Goal: Information Seeking & Learning: Compare options

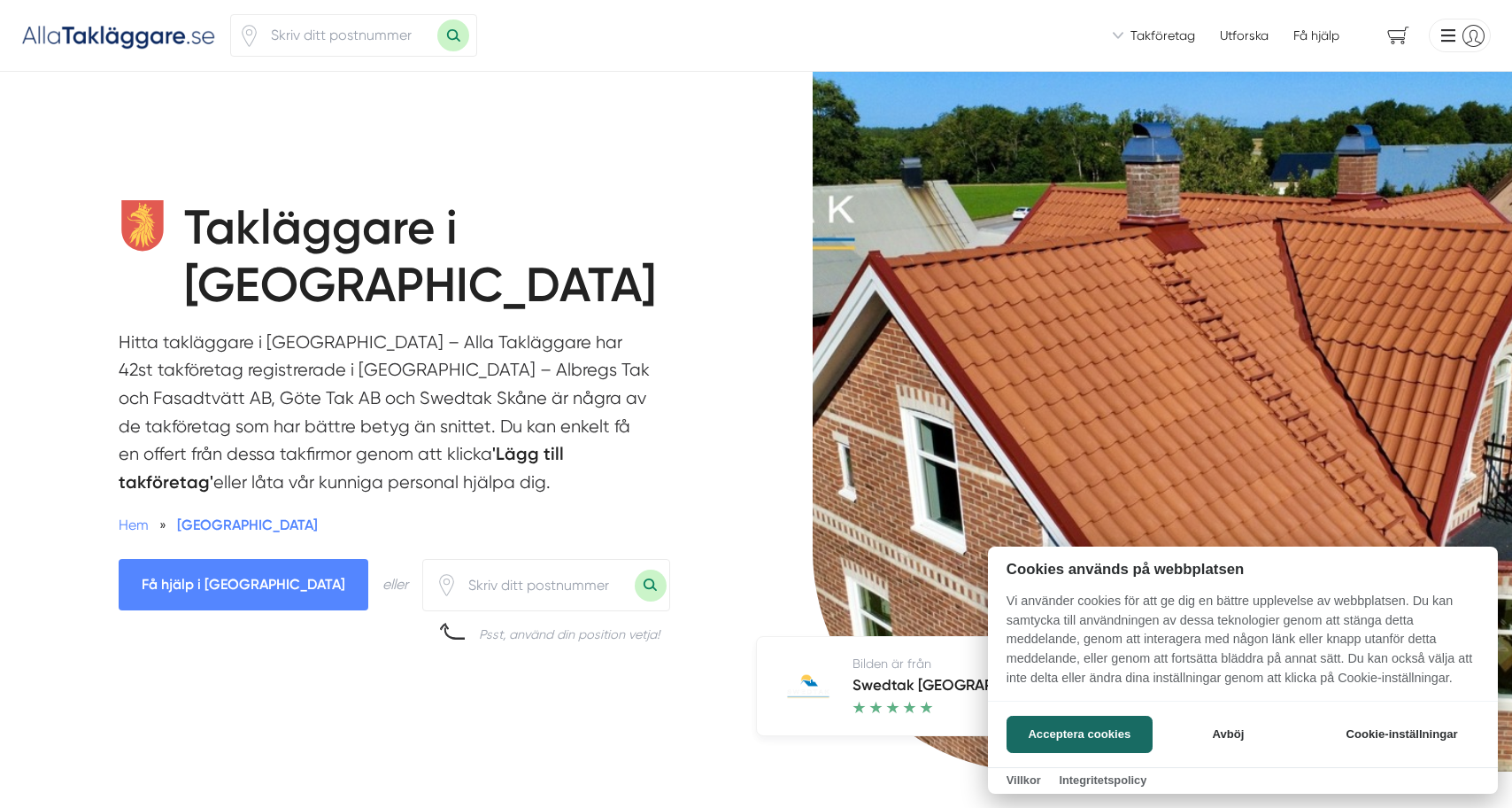
click at [522, 348] on div at bounding box center [756, 404] width 1512 height 808
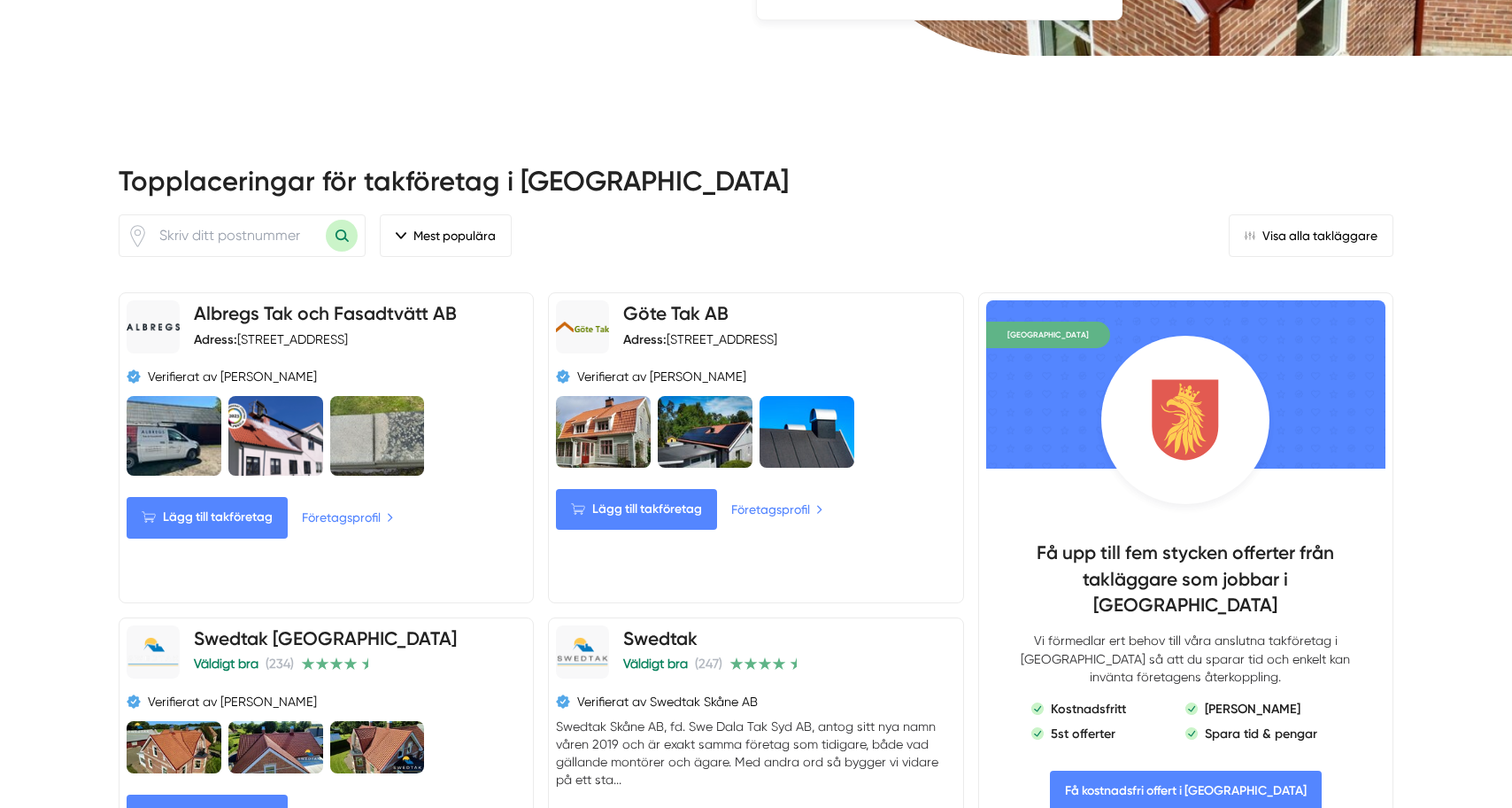
scroll to position [718, 0]
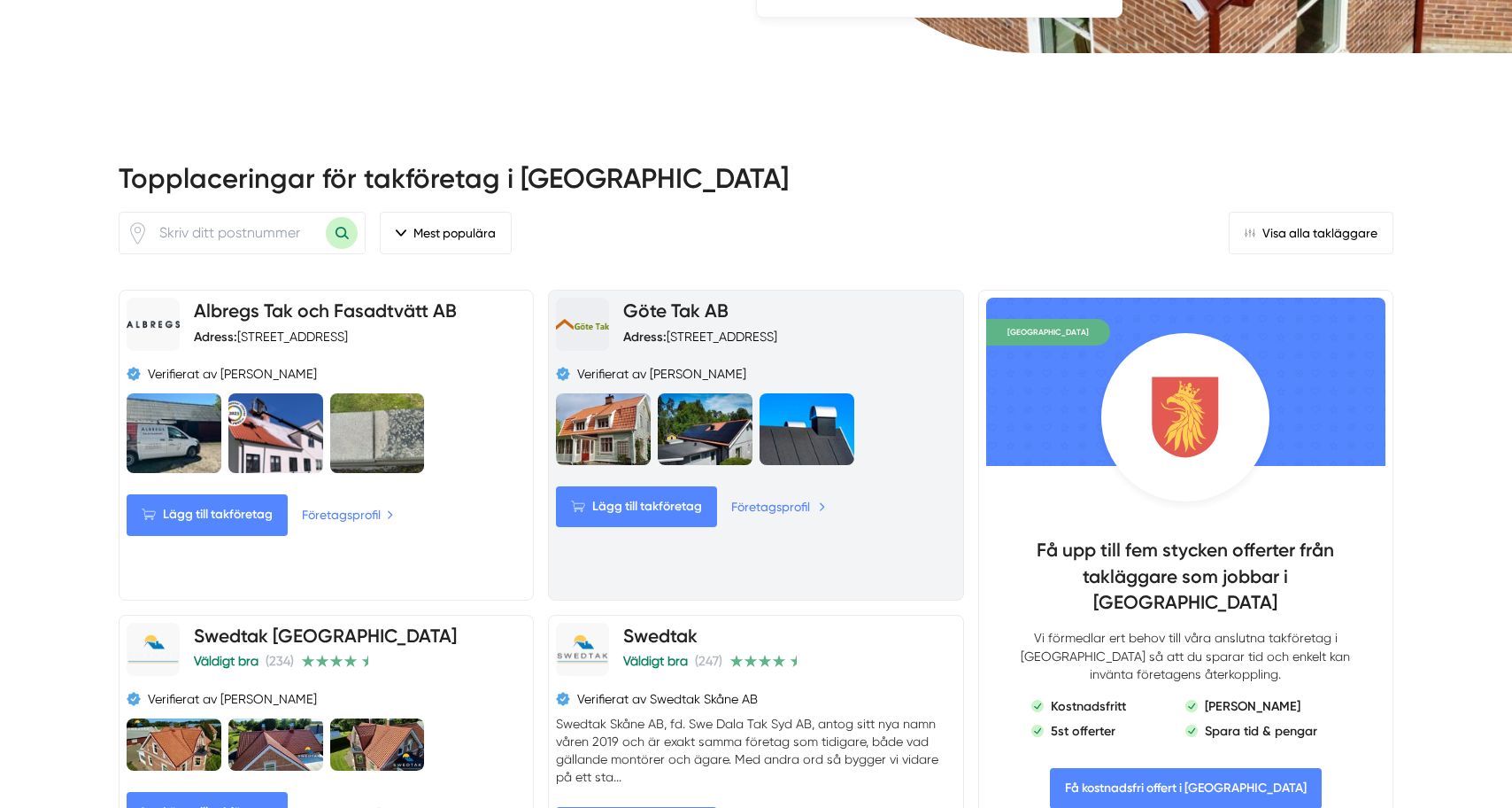
click at [768, 497] on link "Företagsprofil" at bounding box center [778, 506] width 95 height 20
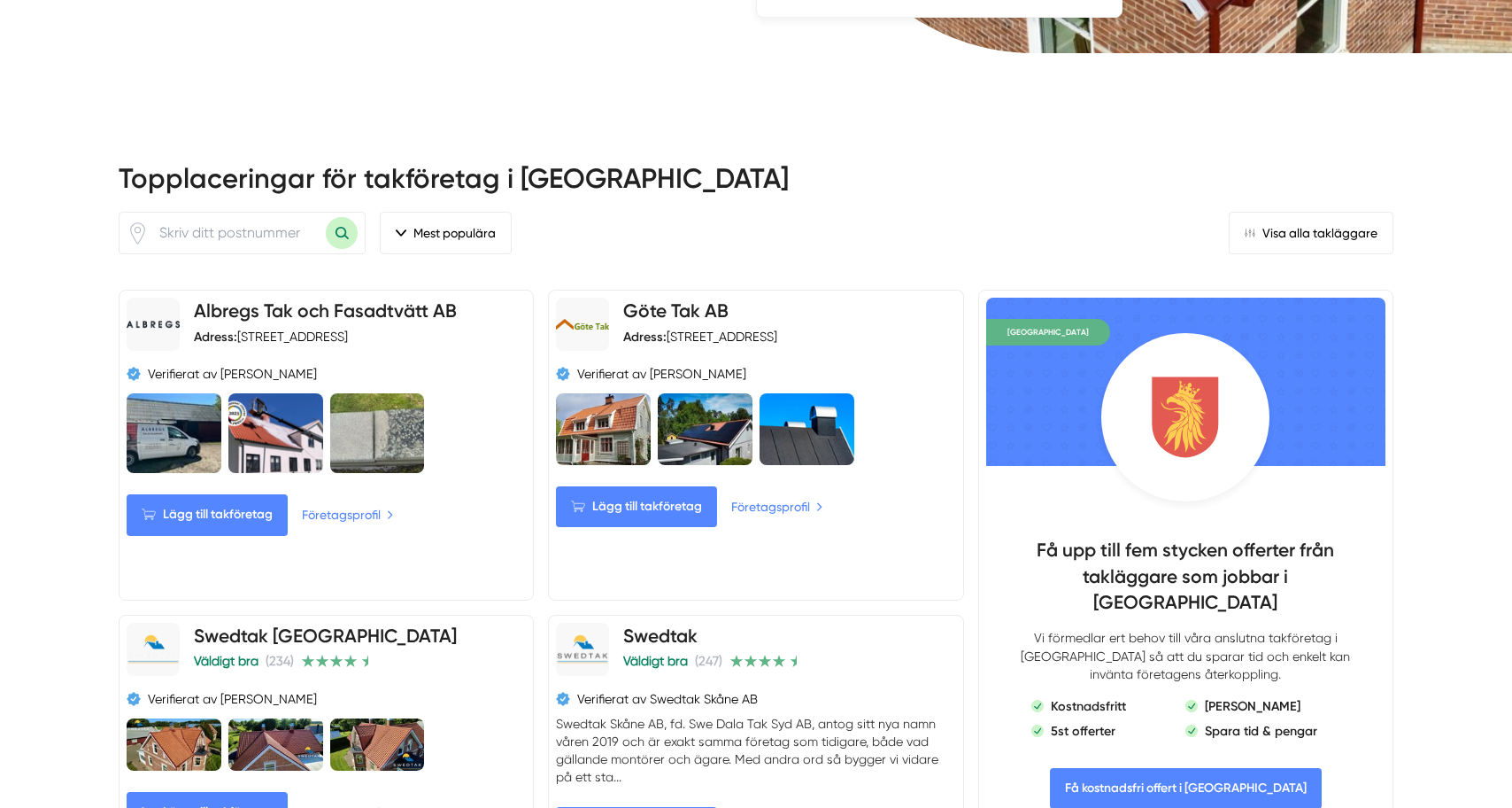
click at [267, 213] on input "number" at bounding box center [236, 233] width 177 height 41
type input "24563"
click at [339, 217] on button "Sök med postnummer" at bounding box center [341, 233] width 32 height 32
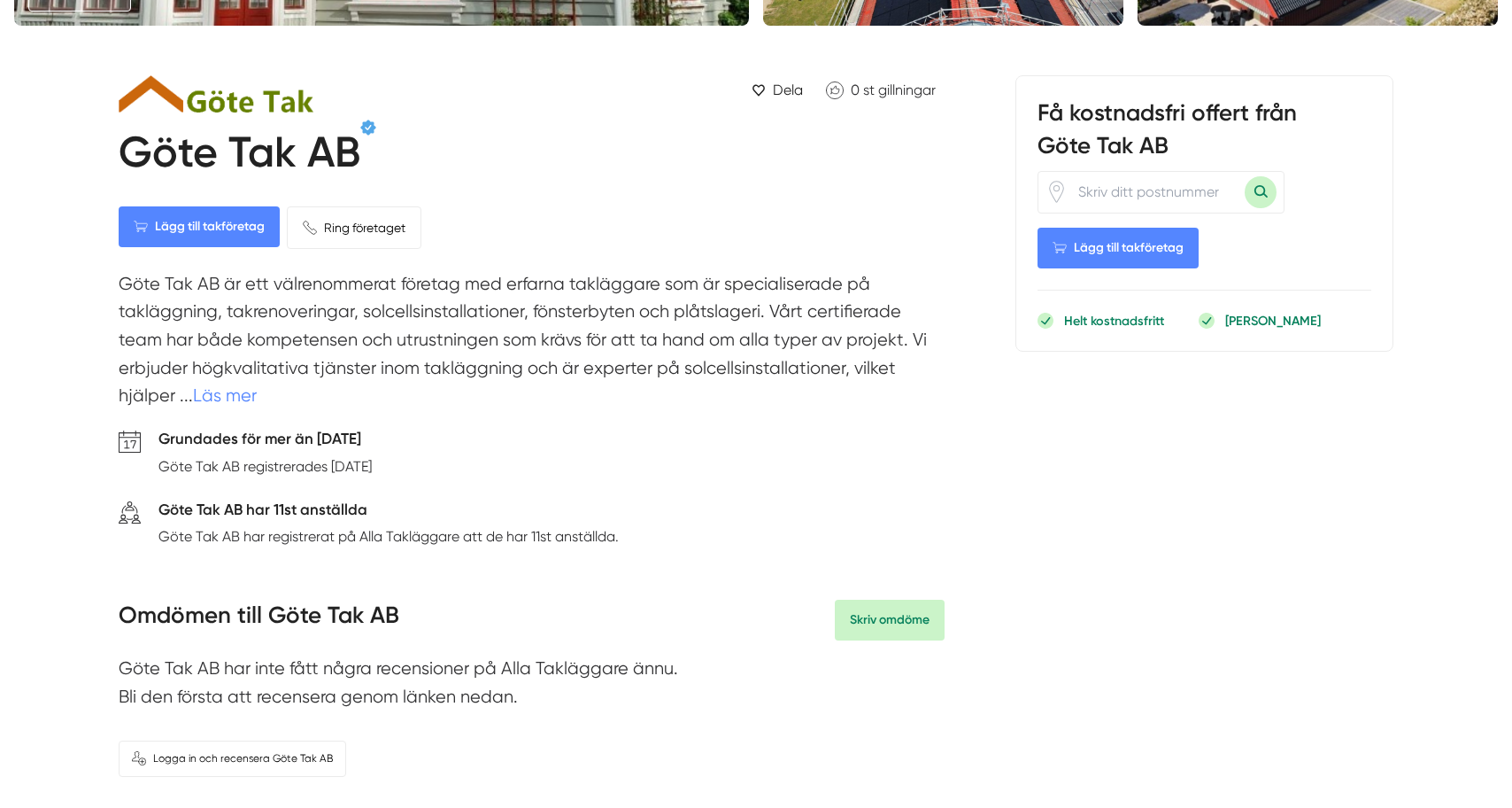
scroll to position [464, 0]
click at [213, 400] on link "Läs mer" at bounding box center [224, 396] width 63 height 21
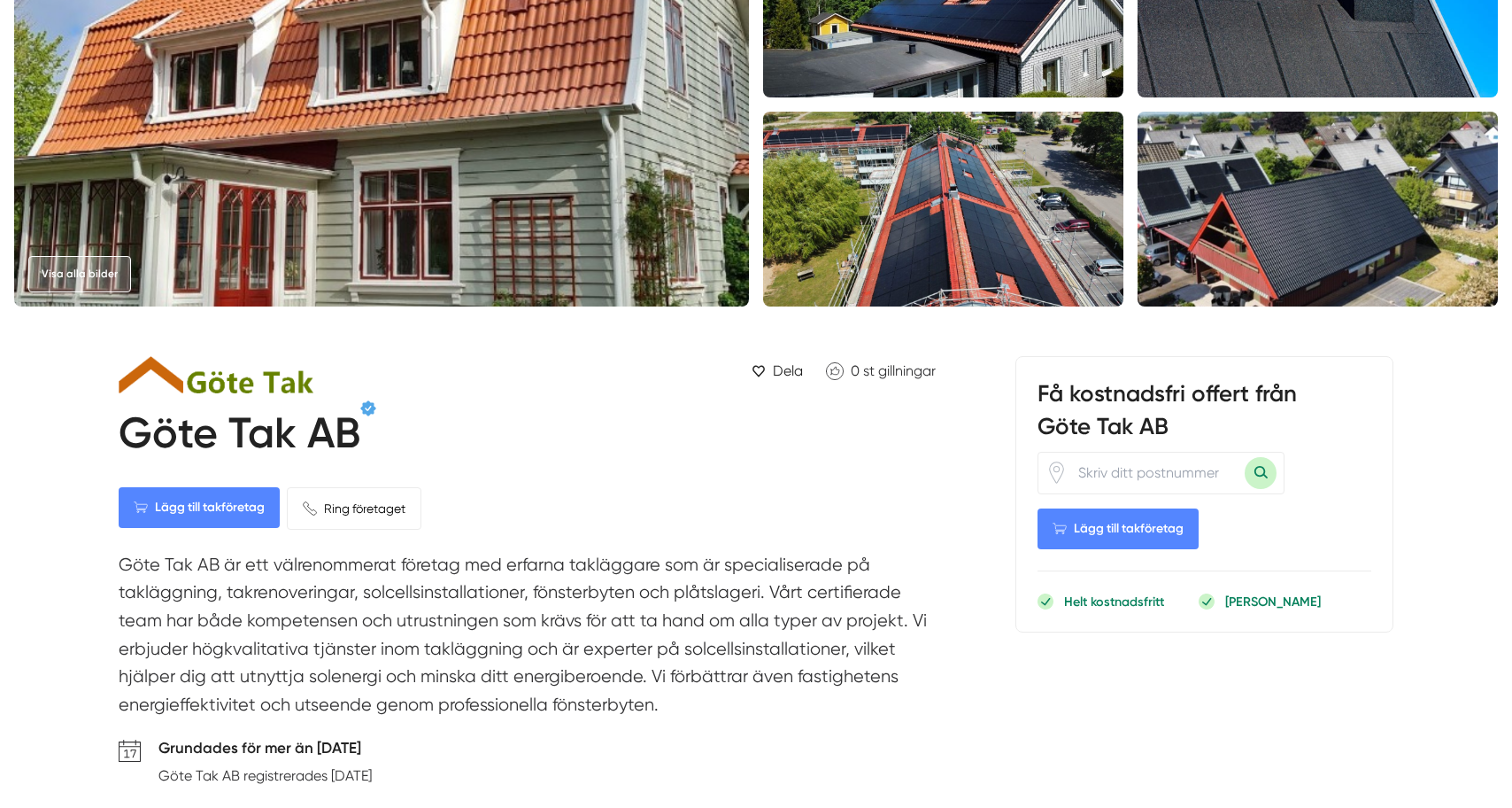
scroll to position [175, 0]
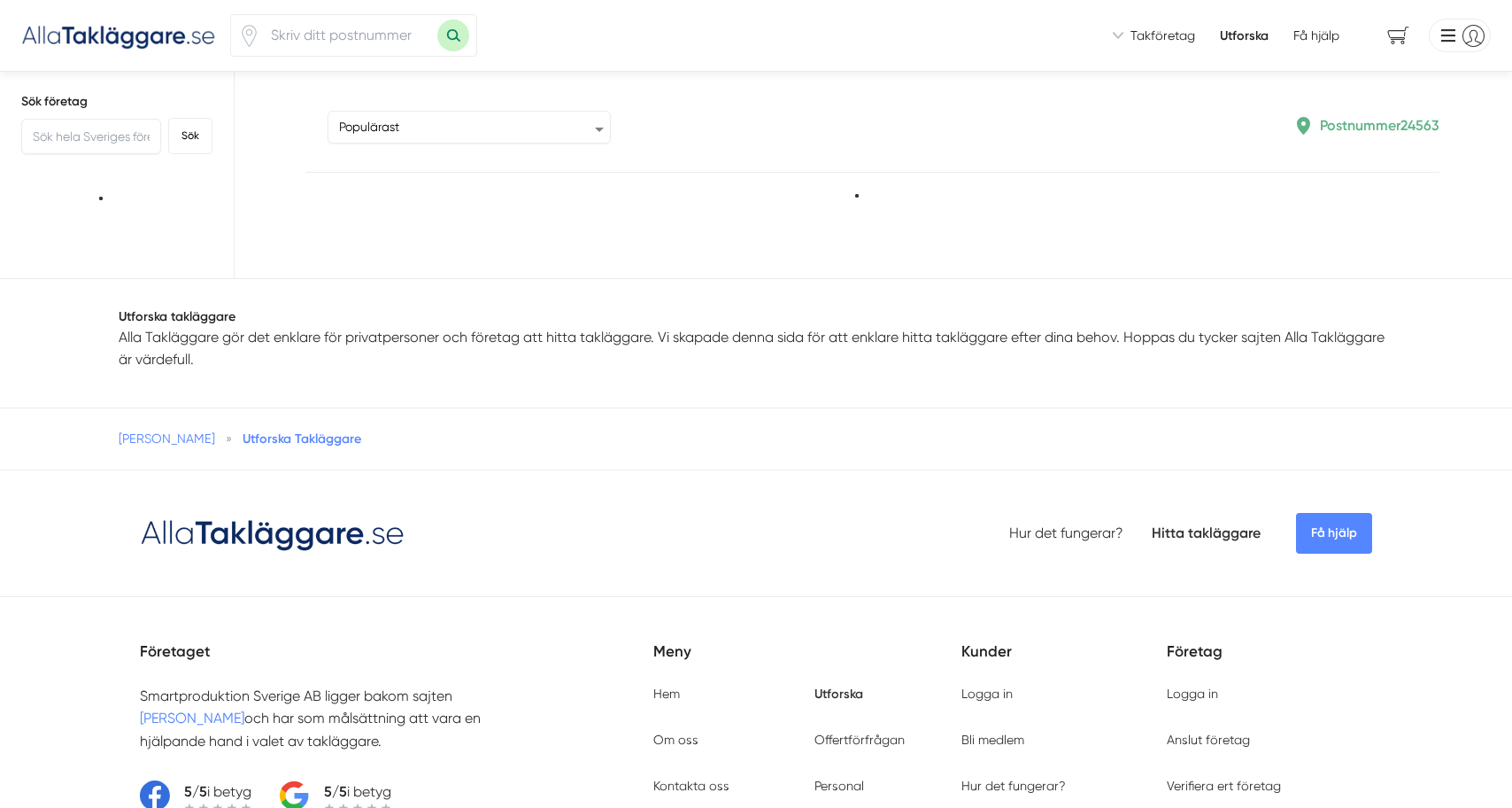
type input "24563"
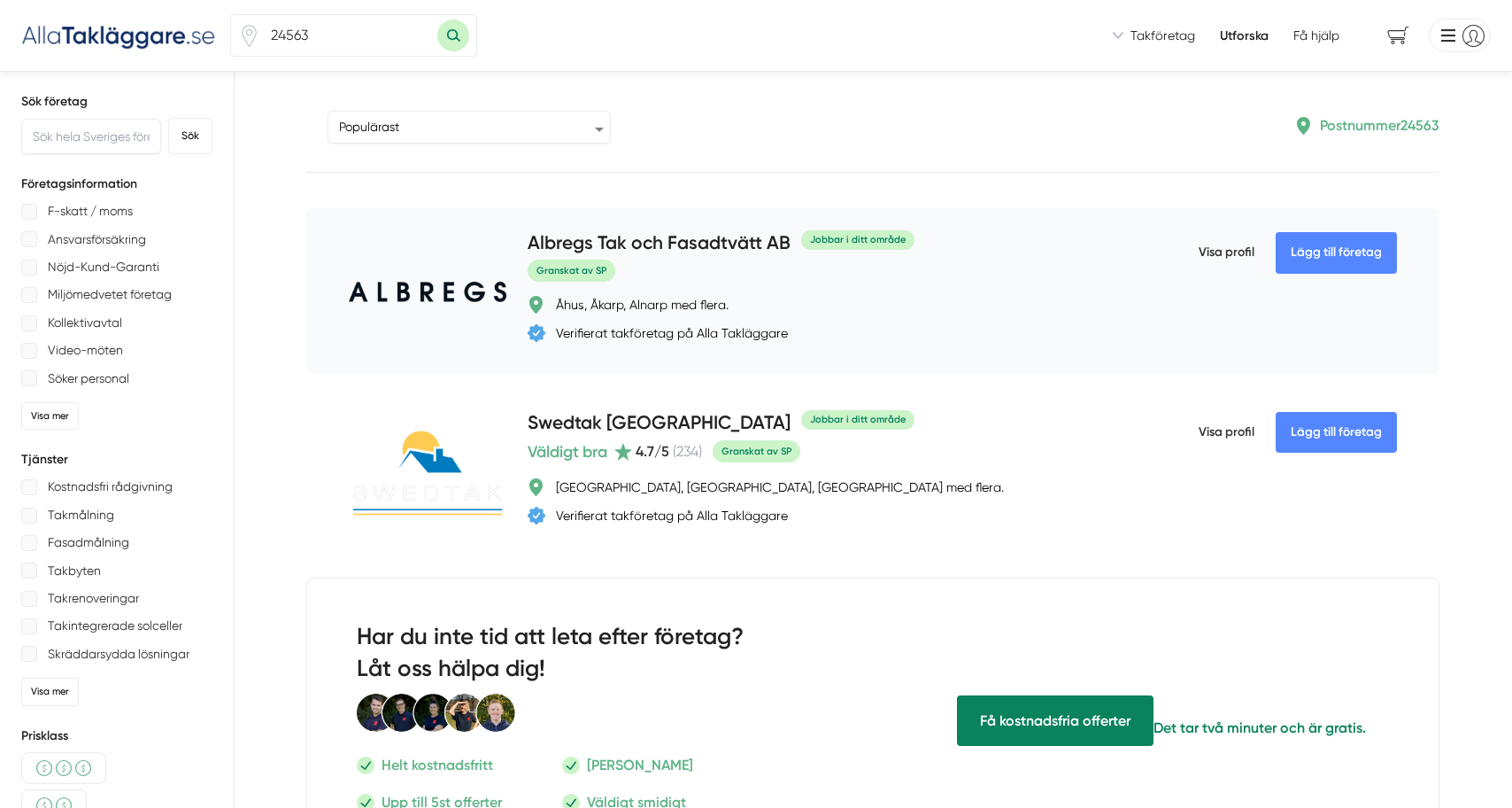
click at [1216, 249] on span "Visa profil" at bounding box center [1225, 252] width 56 height 46
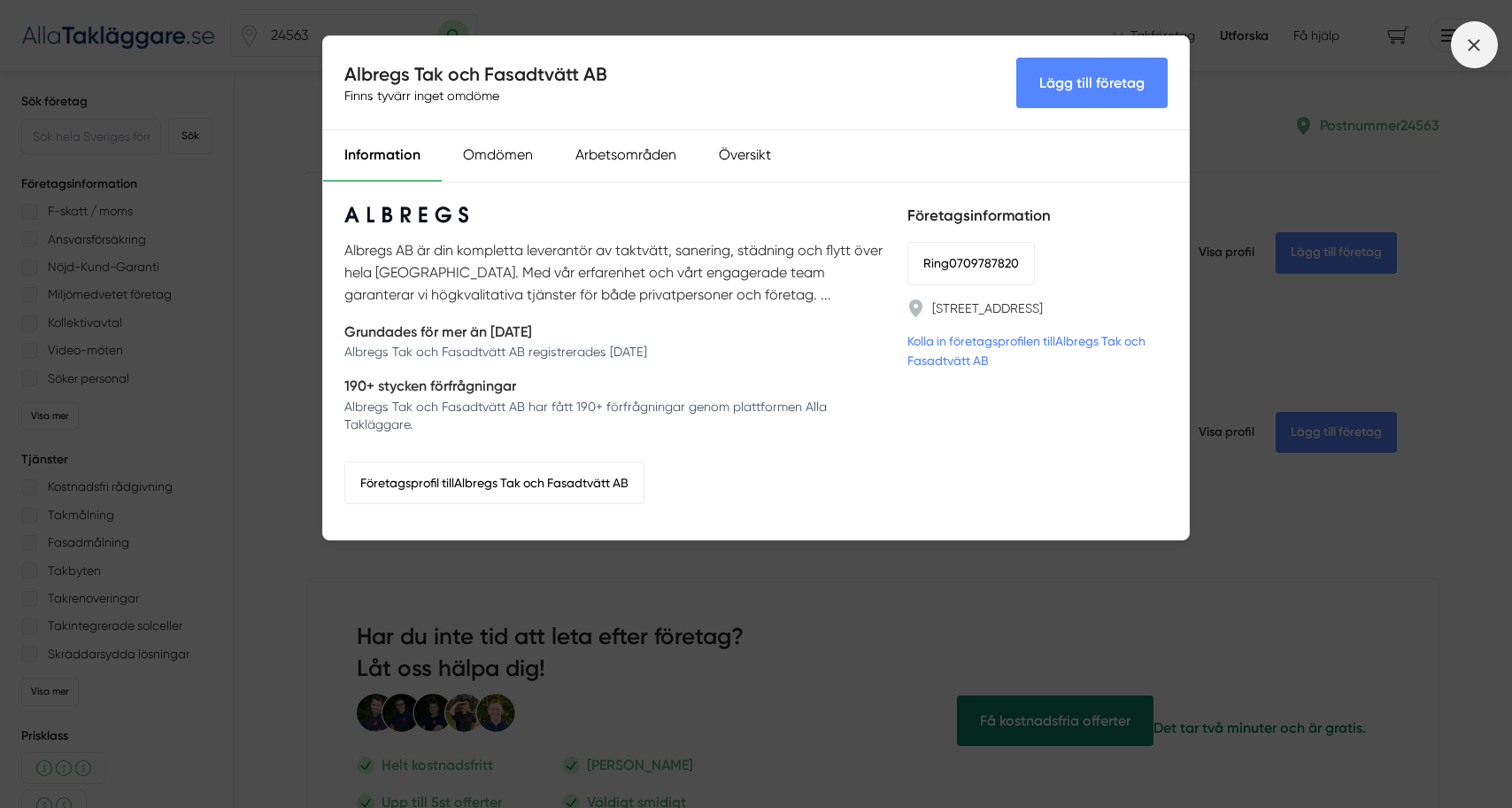
click at [1477, 45] on icon at bounding box center [1473, 44] width 20 height 20
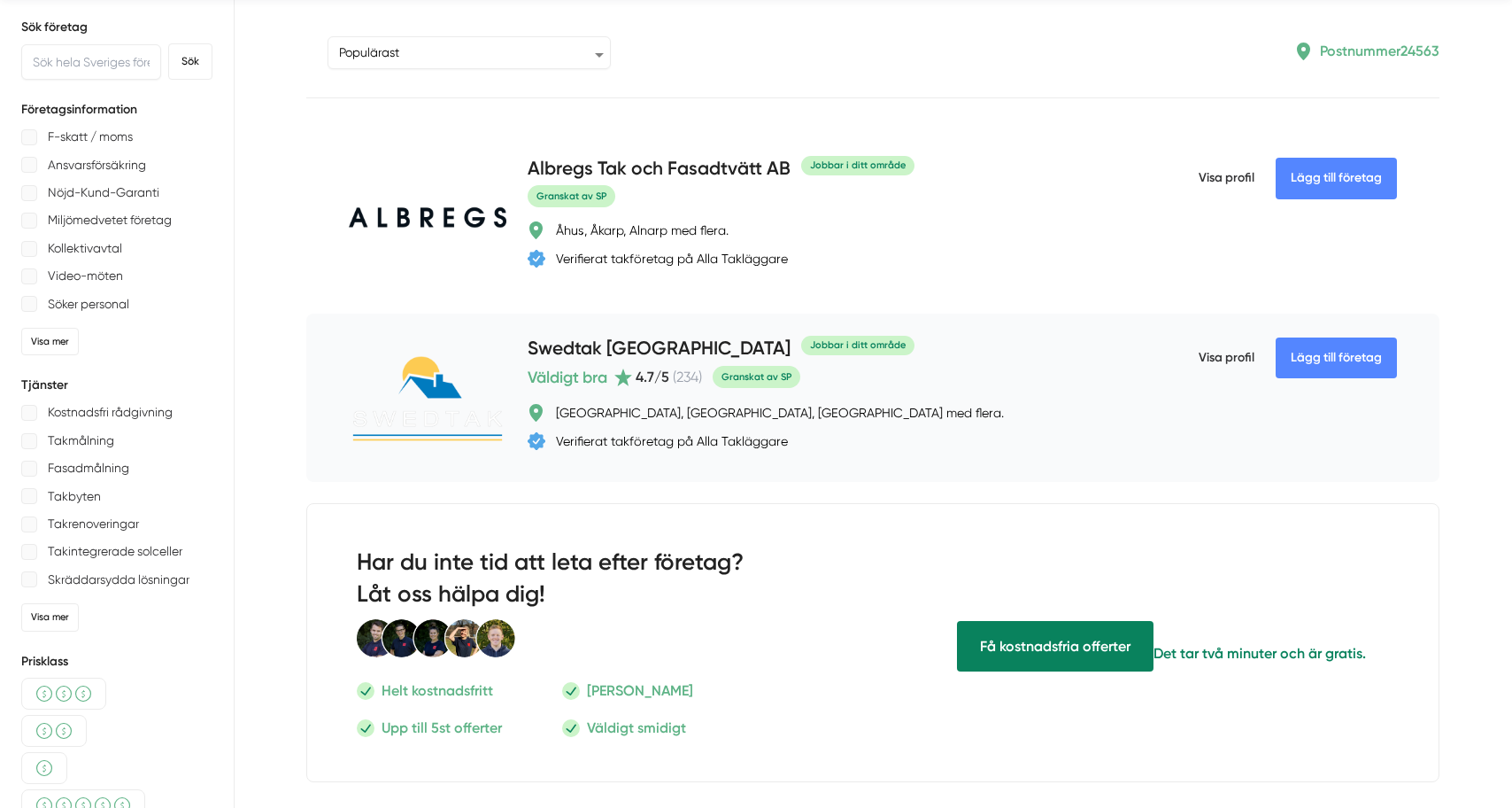
scroll to position [77, 0]
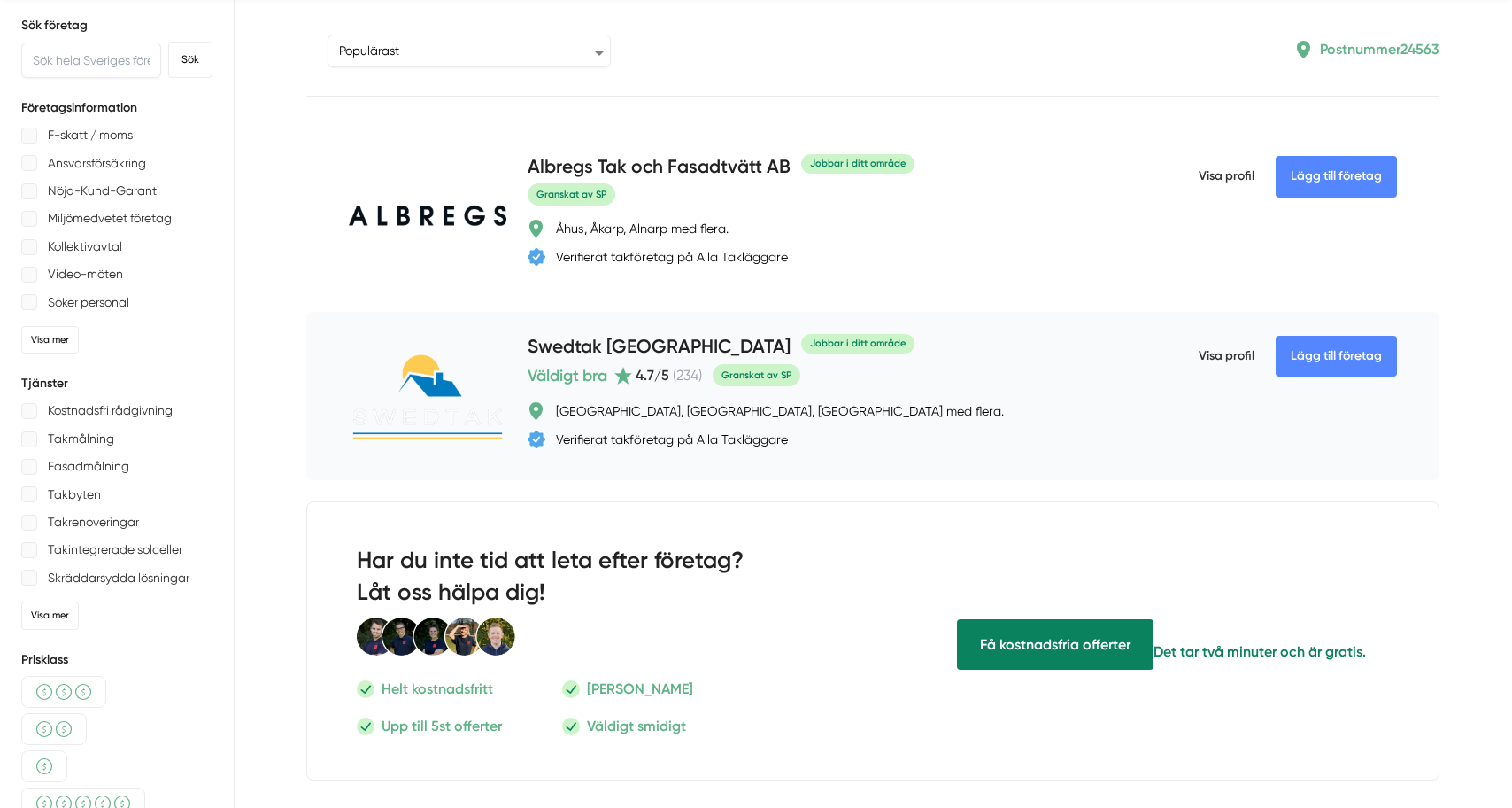
click at [1217, 352] on span "Visa profil" at bounding box center [1225, 356] width 56 height 46
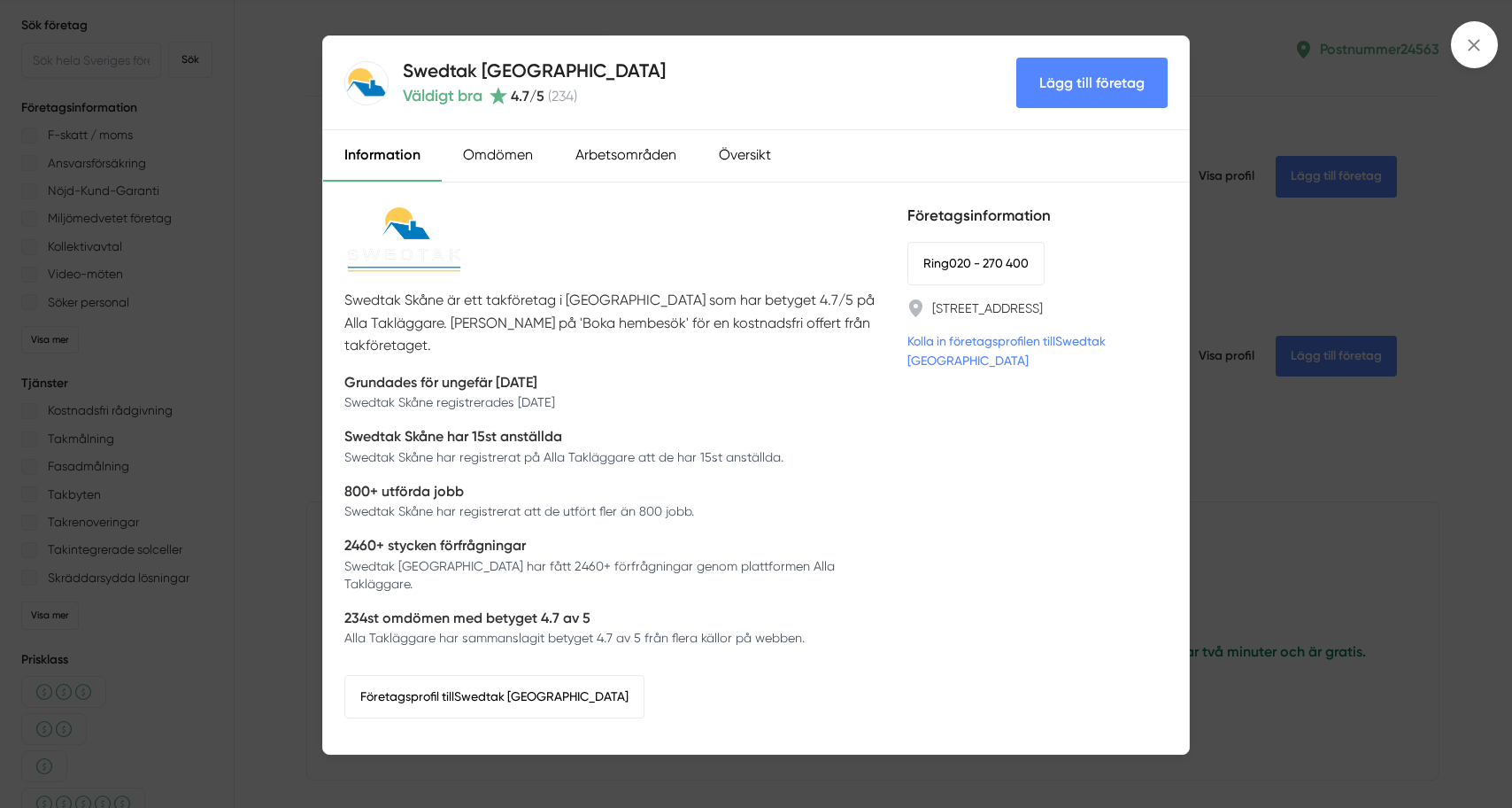
click at [1272, 607] on div "Swedtak Skåne Väldigt bra 4.7 /5 ( 234 ) Lägg till företag Information Omdömen …" at bounding box center [756, 404] width 1512 height 808
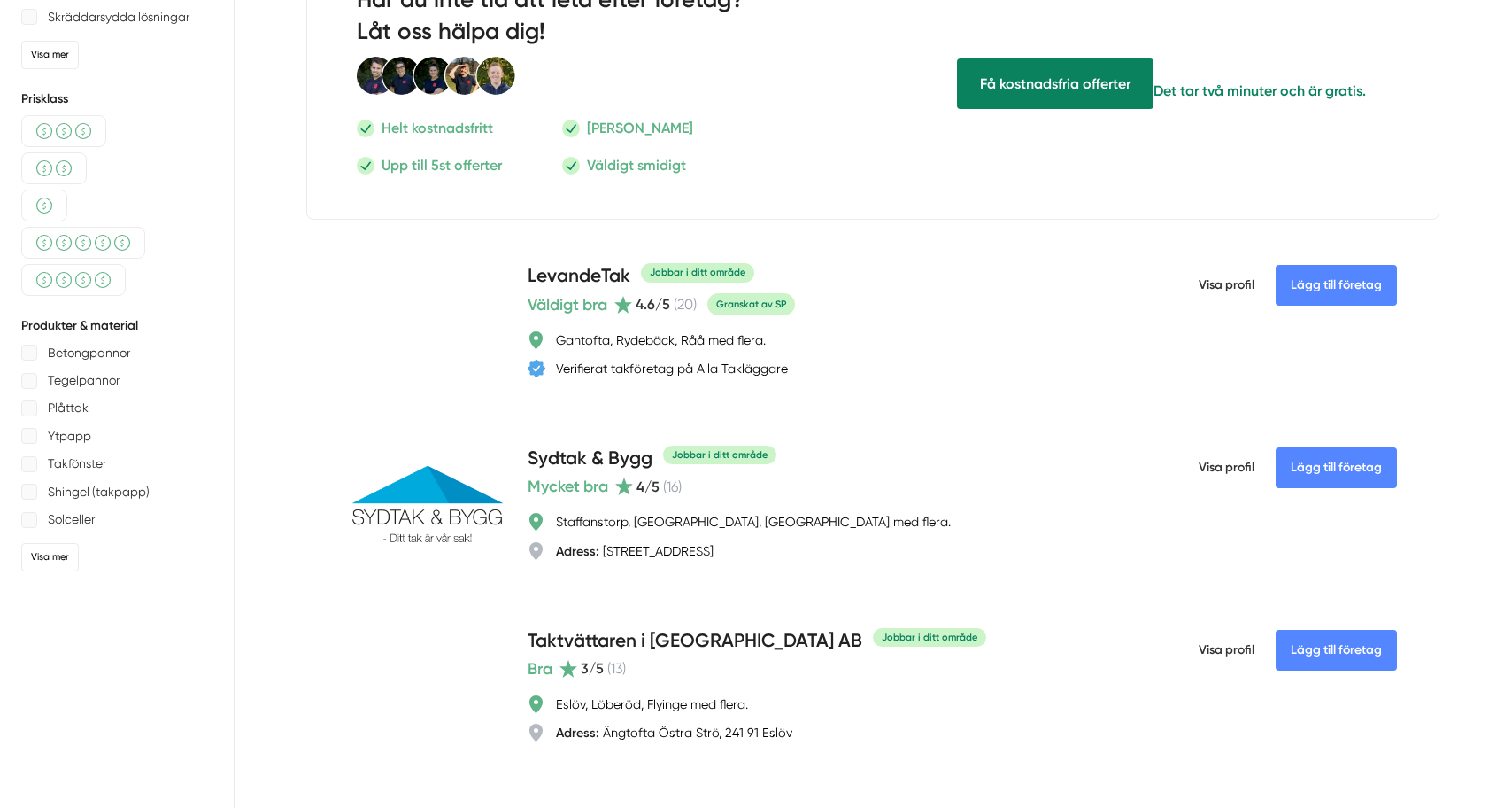
scroll to position [647, 0]
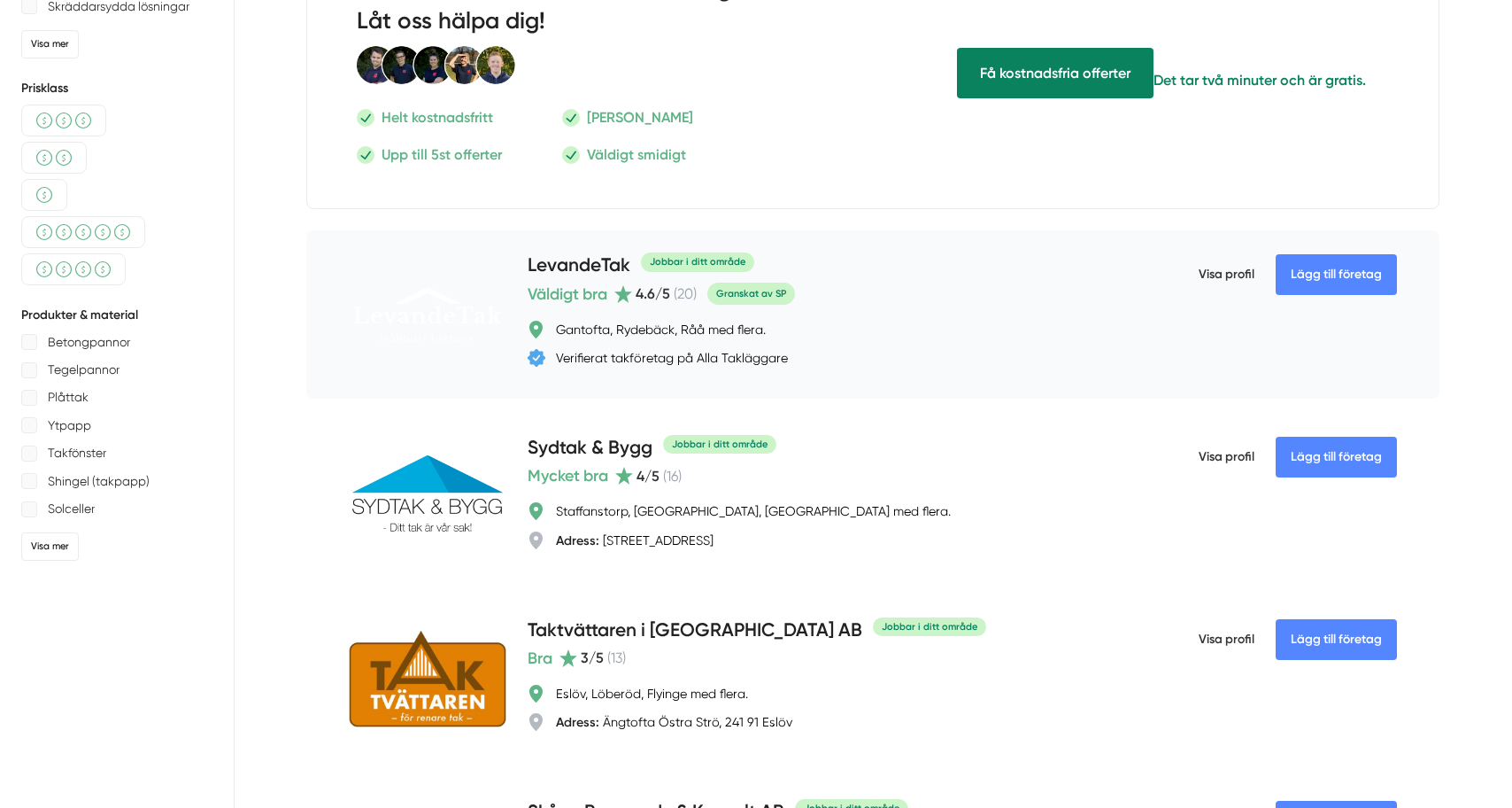
click at [1225, 272] on span "Visa profil" at bounding box center [1225, 274] width 56 height 46
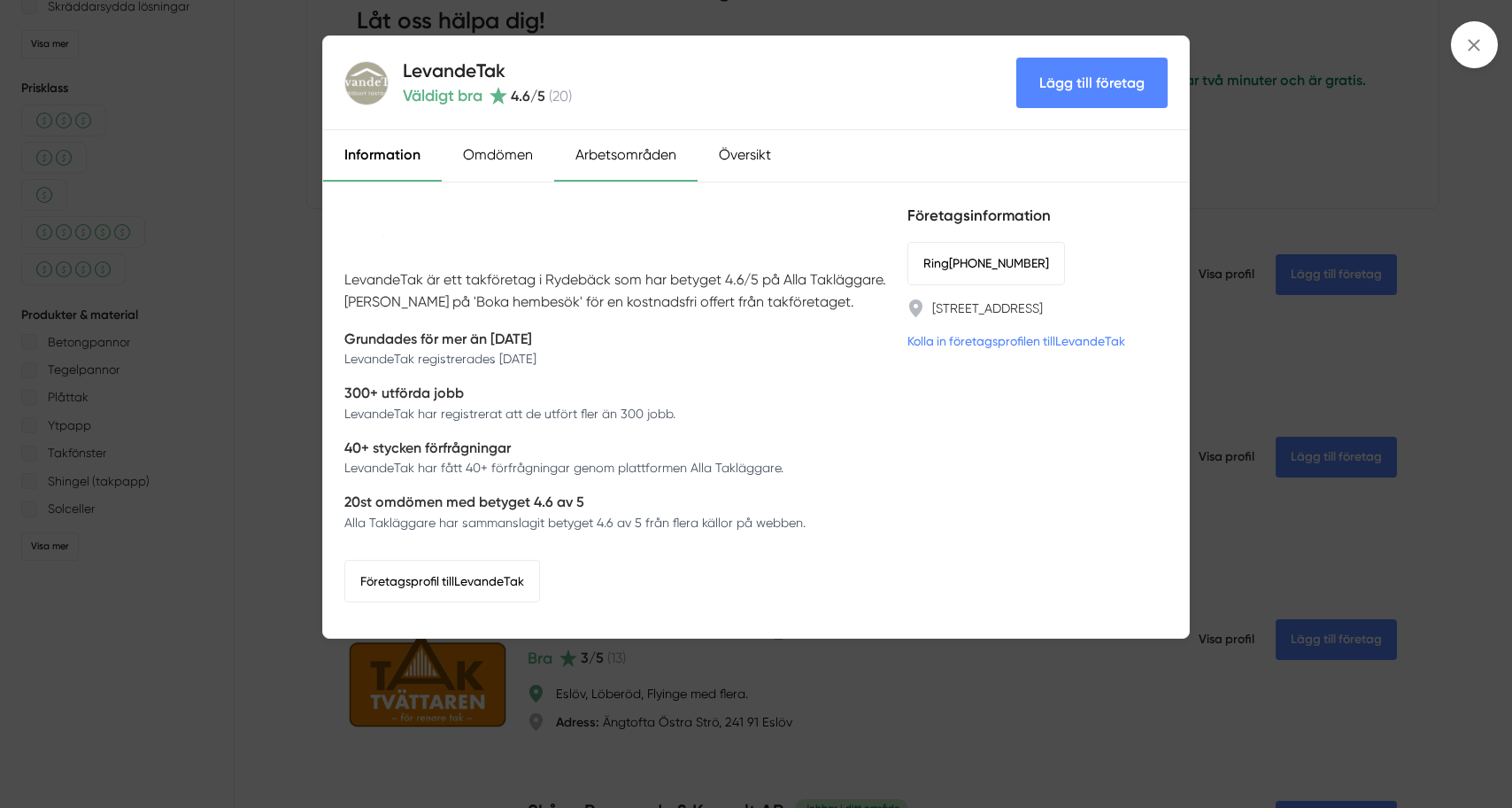
click at [610, 153] on div "Arbetsområden" at bounding box center [626, 156] width 144 height 51
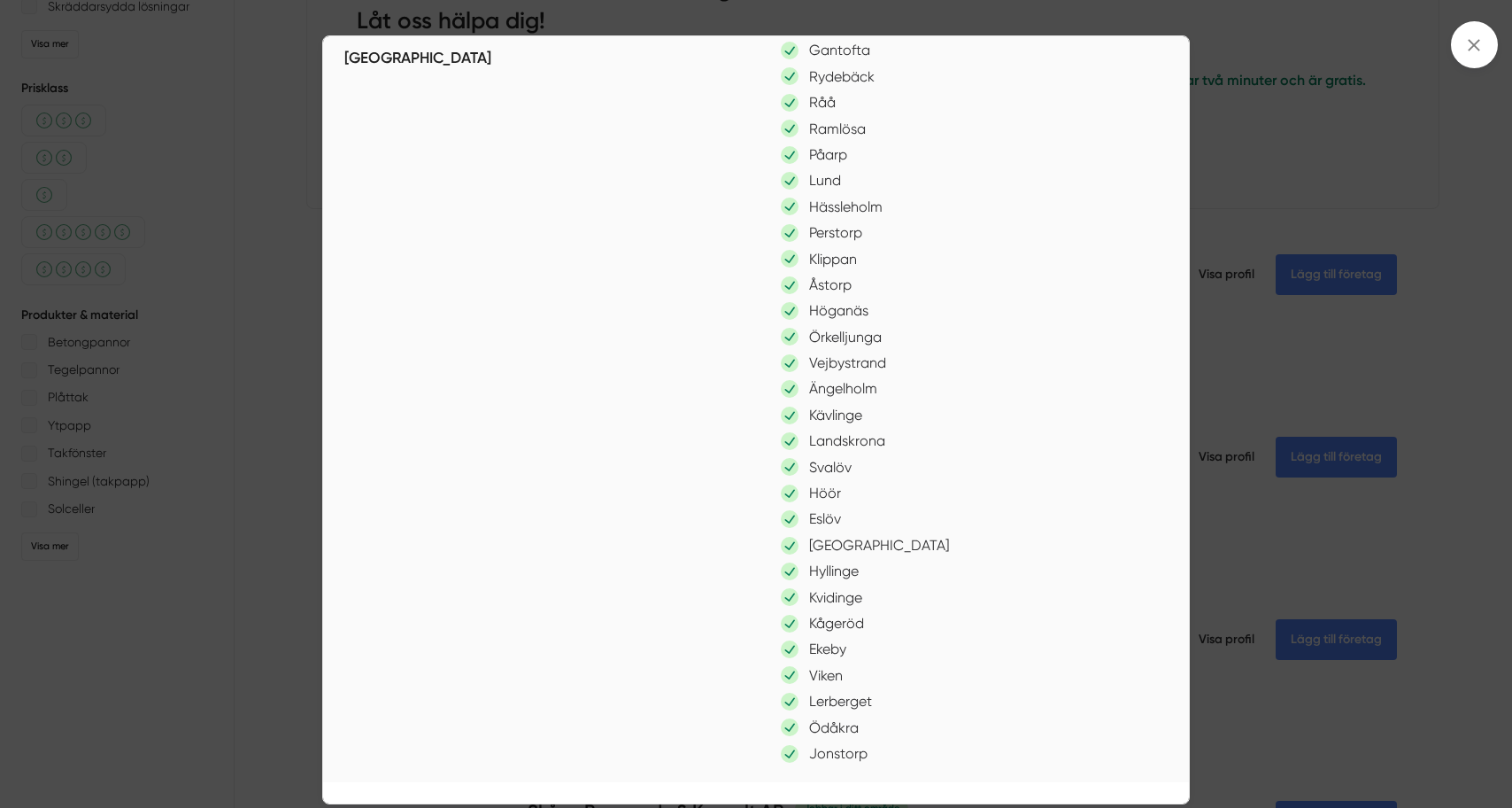
scroll to position [0, 0]
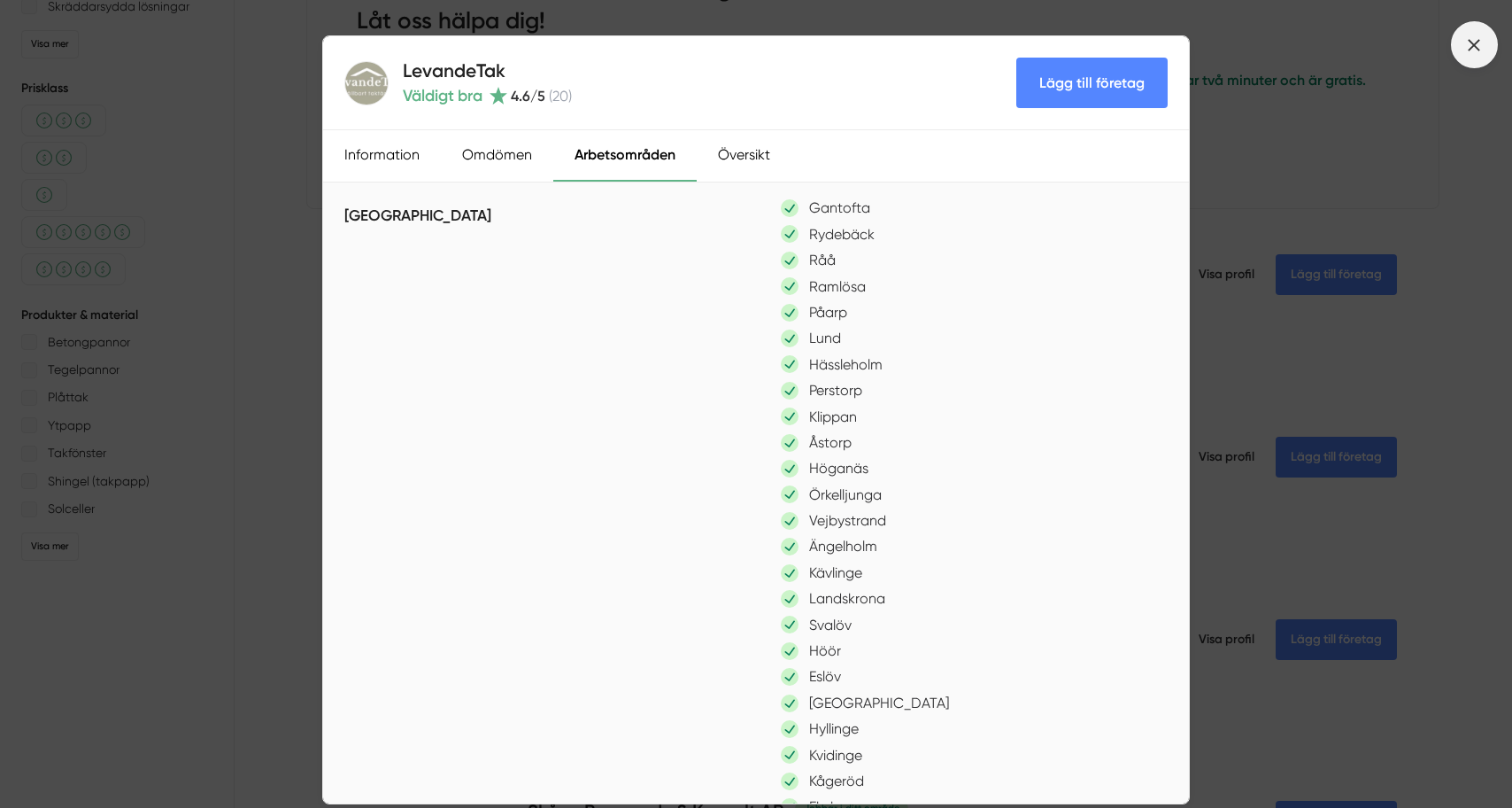
click at [1472, 36] on icon at bounding box center [1473, 44] width 20 height 20
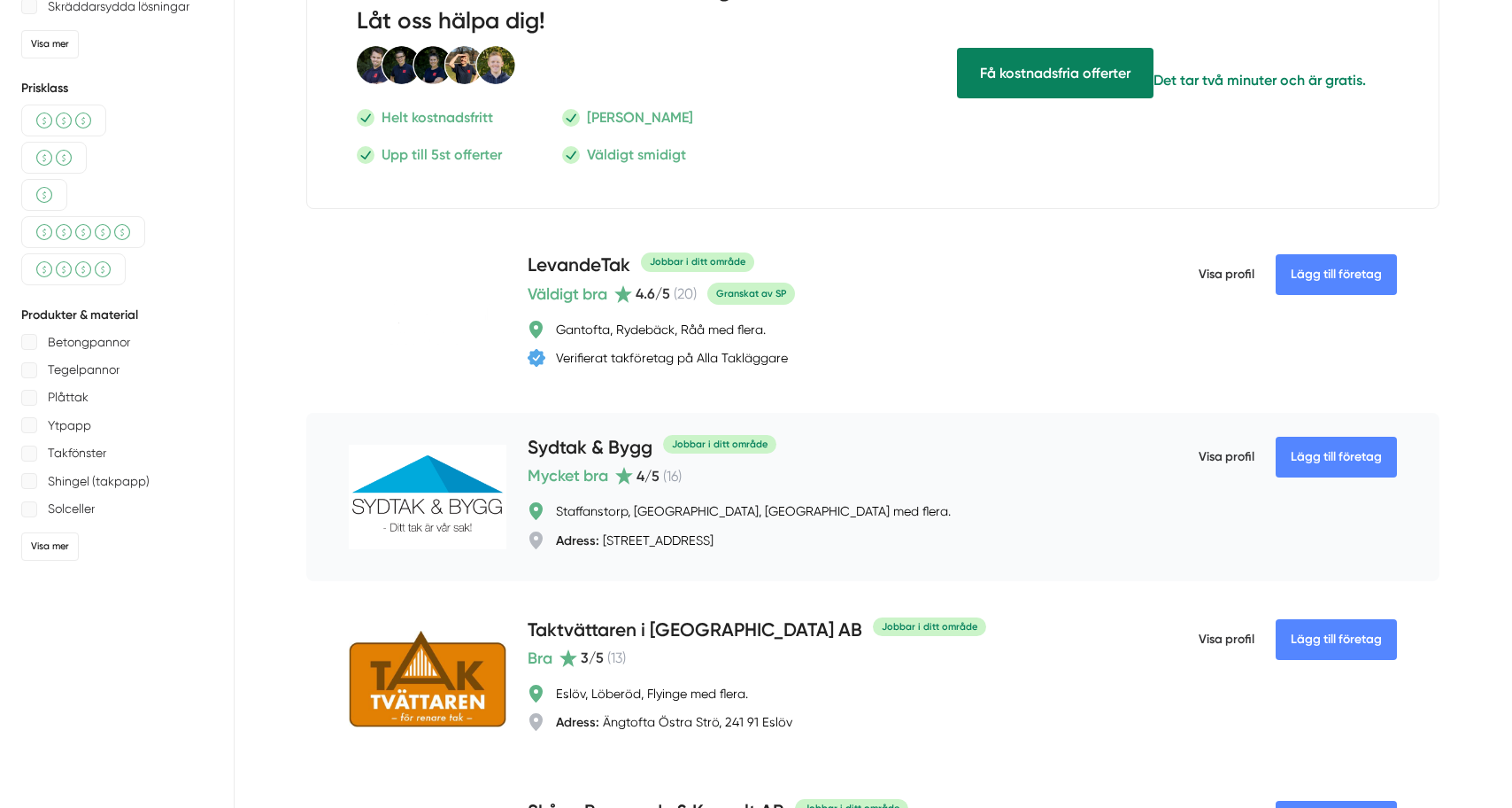
click at [1215, 454] on span "Visa profil" at bounding box center [1225, 457] width 56 height 46
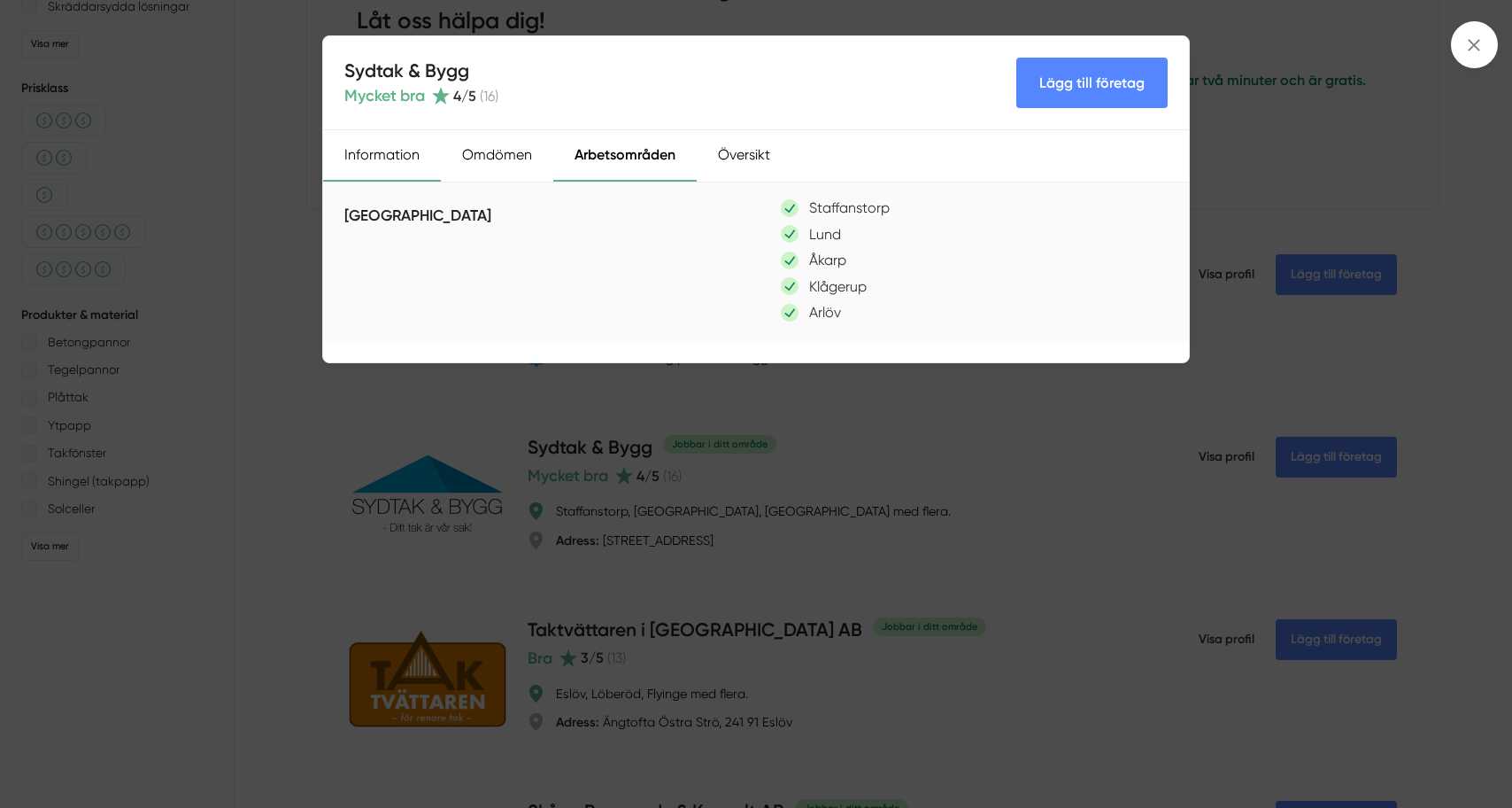
click at [394, 154] on div "Information" at bounding box center [382, 156] width 117 height 51
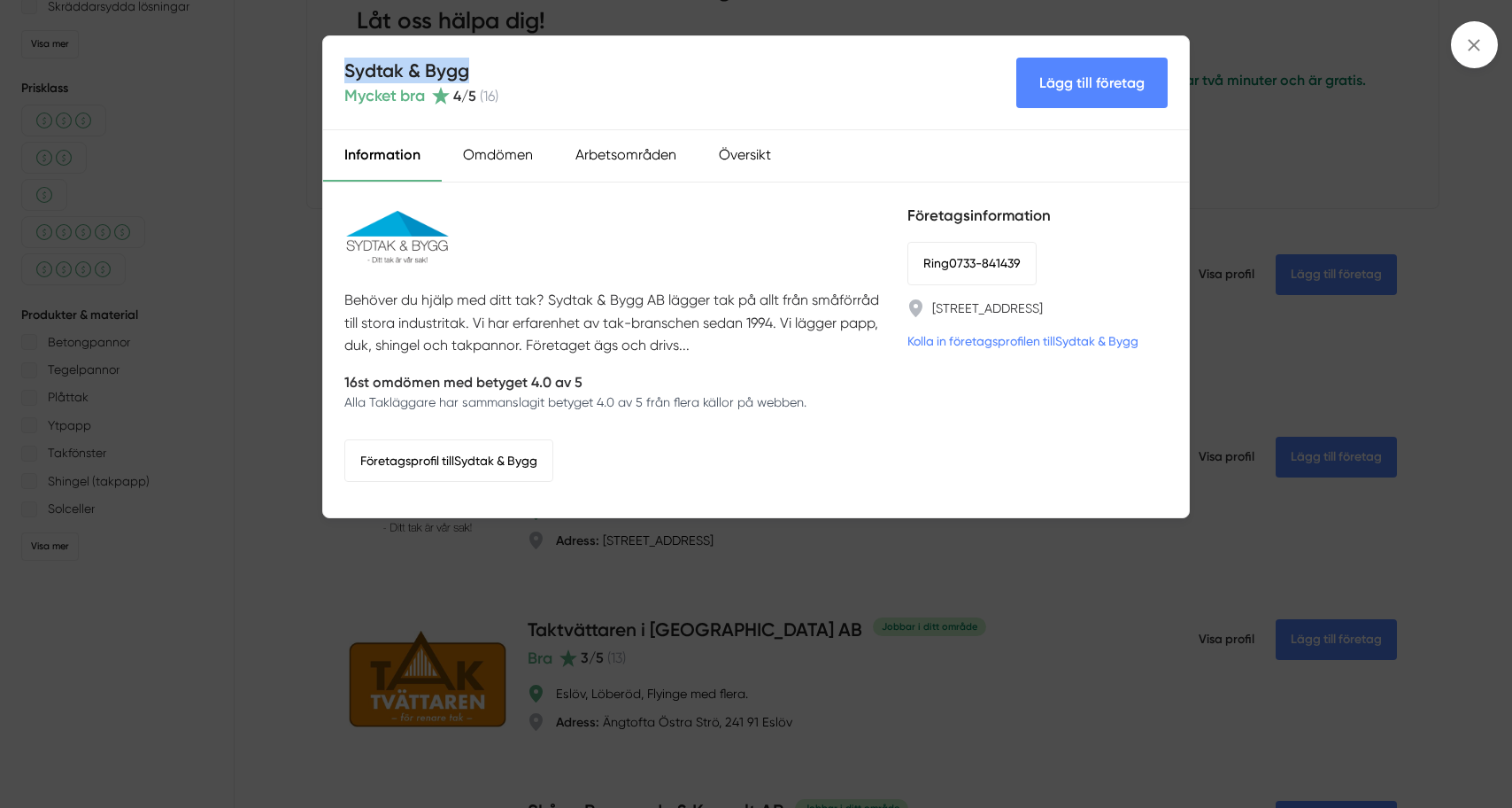
drag, startPoint x: 347, startPoint y: 66, endPoint x: 488, endPoint y: 74, distance: 141.2
click at [488, 74] on h4 "Sydtak & Bygg" at bounding box center [421, 70] width 154 height 26
click at [426, 303] on p "Behöver du hjälp med ditt tak? Sydtak & Bygg AB lägger tak på allt från småförr…" at bounding box center [615, 322] width 542 height 67
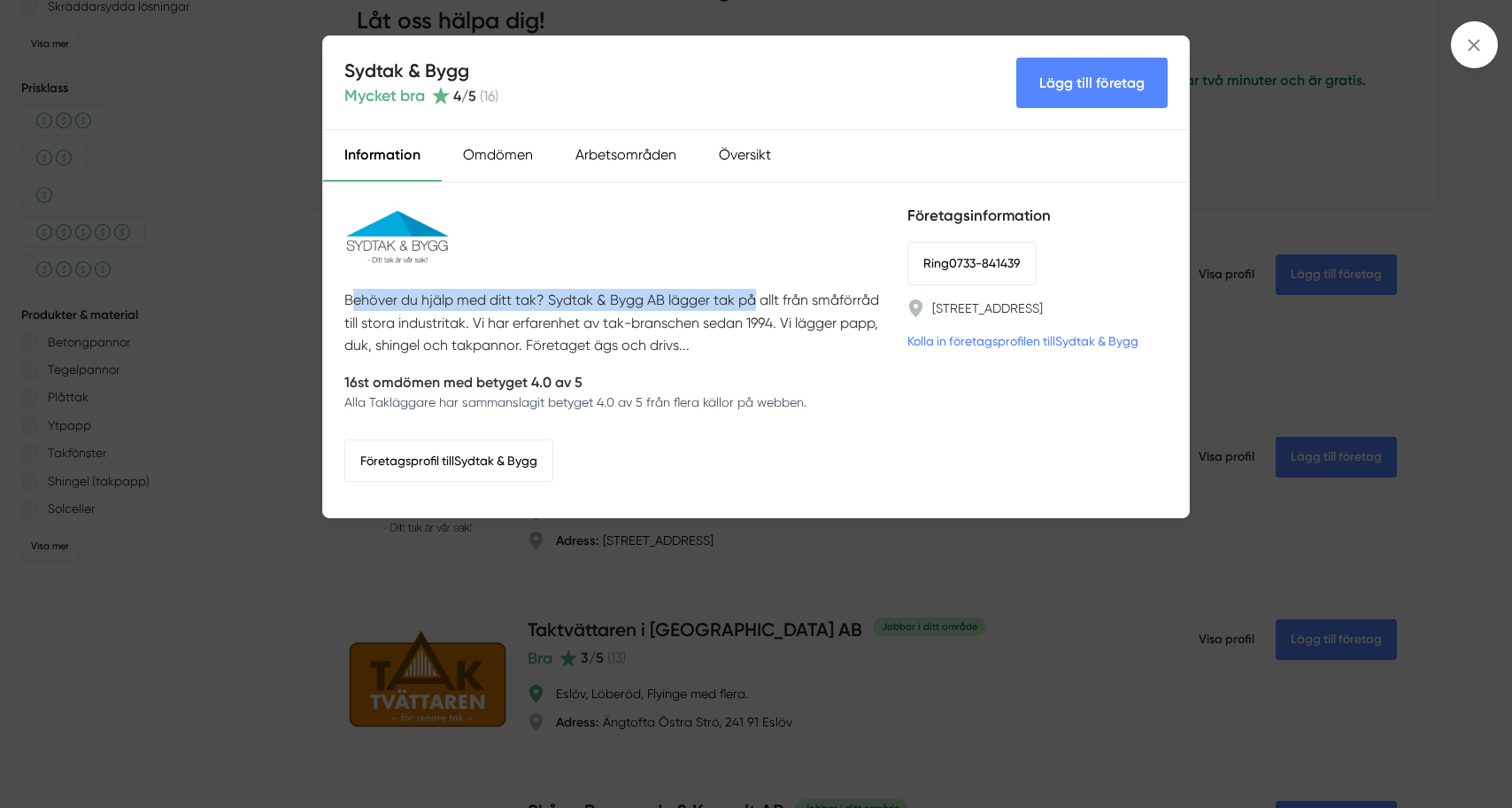
drag, startPoint x: 353, startPoint y: 300, endPoint x: 754, endPoint y: 311, distance: 401.2
click at [754, 311] on p "Behöver du hjälp med ditt tak? Sydtak & Bygg AB lägger tak på allt från småförr…" at bounding box center [615, 322] width 542 height 67
click at [781, 325] on p "Behöver du hjälp med ditt tak? Sydtak & Bygg AB lägger tak på allt från småförr…" at bounding box center [615, 322] width 542 height 67
